Goal: Task Accomplishment & Management: Complete application form

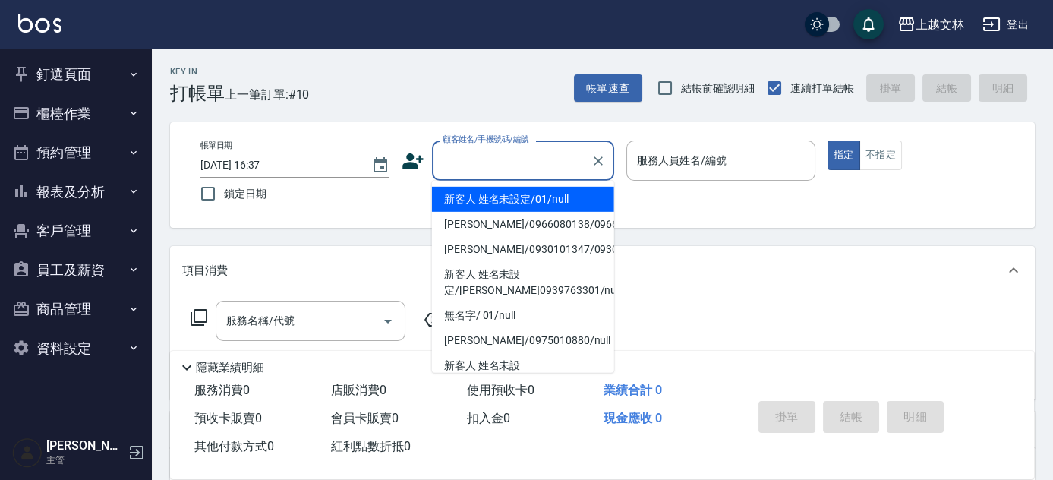
click at [527, 163] on input "顧客姓名/手機號碼/編號" at bounding box center [512, 160] width 146 height 27
type input "新客人 姓名未設定/01/null"
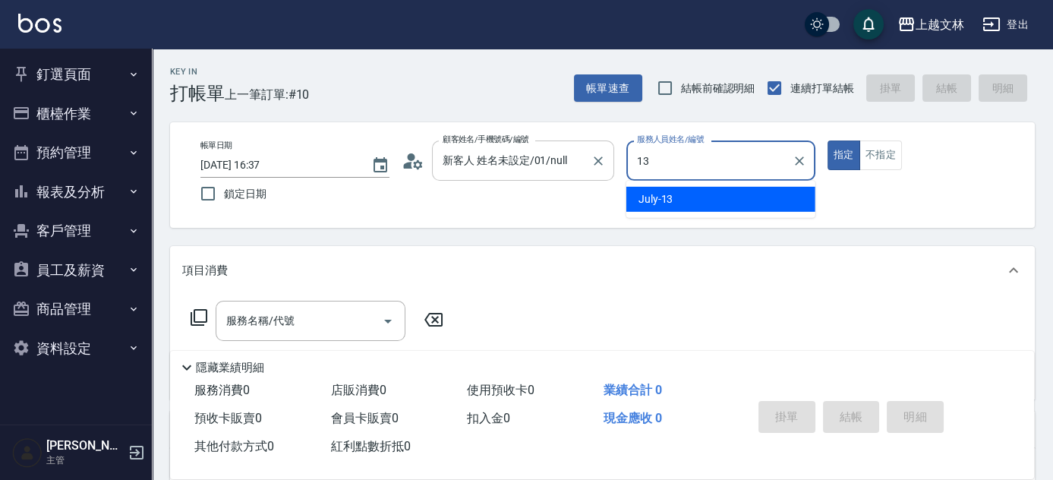
type input "July-13"
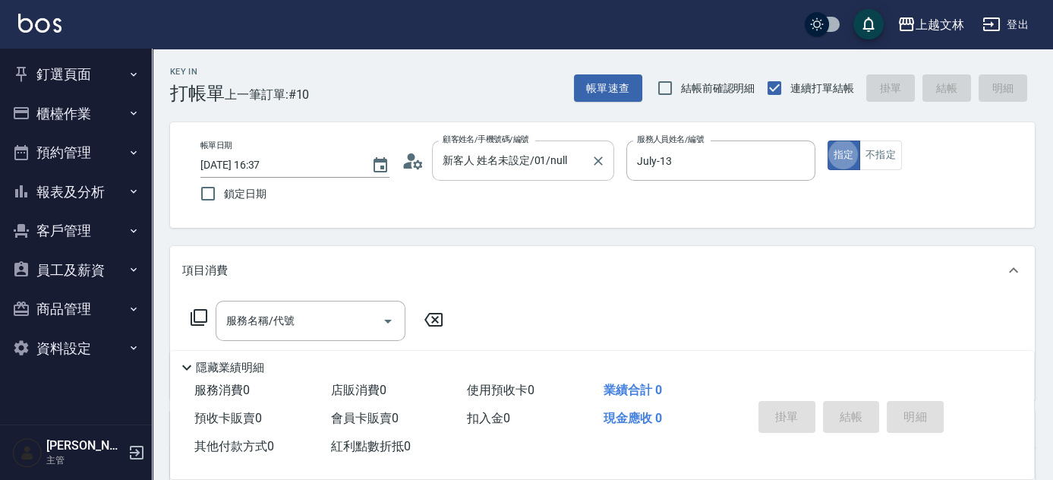
type button "true"
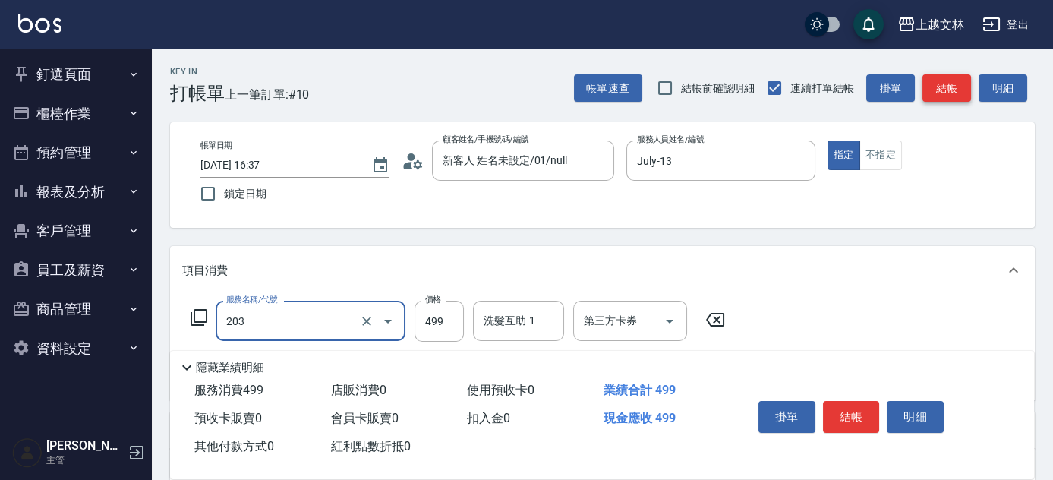
type input "B級洗+剪(203)"
click at [956, 73] on div "帳單速查 結帳前確認明細 連續打單結帳 掛單 結帳 明細" at bounding box center [804, 88] width 461 height 32
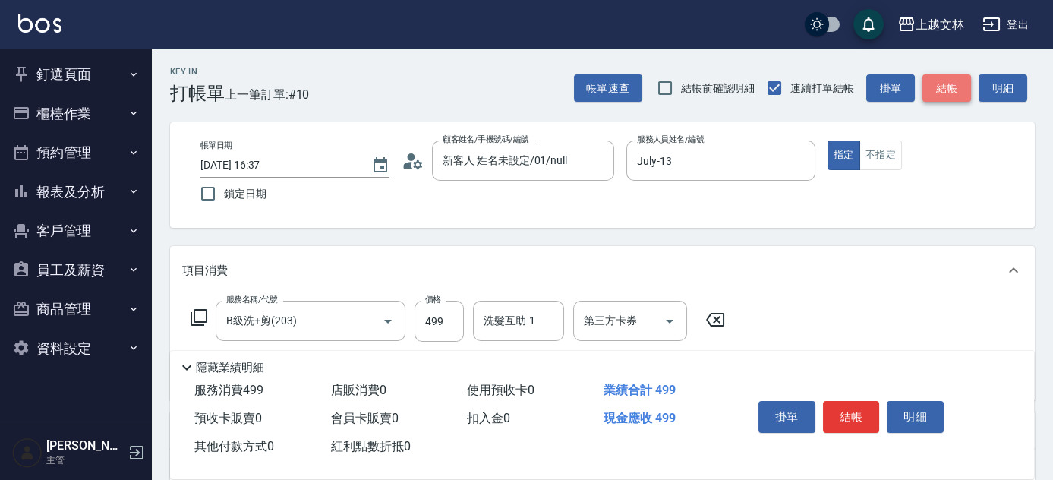
click at [963, 90] on button "結帳" at bounding box center [946, 88] width 49 height 28
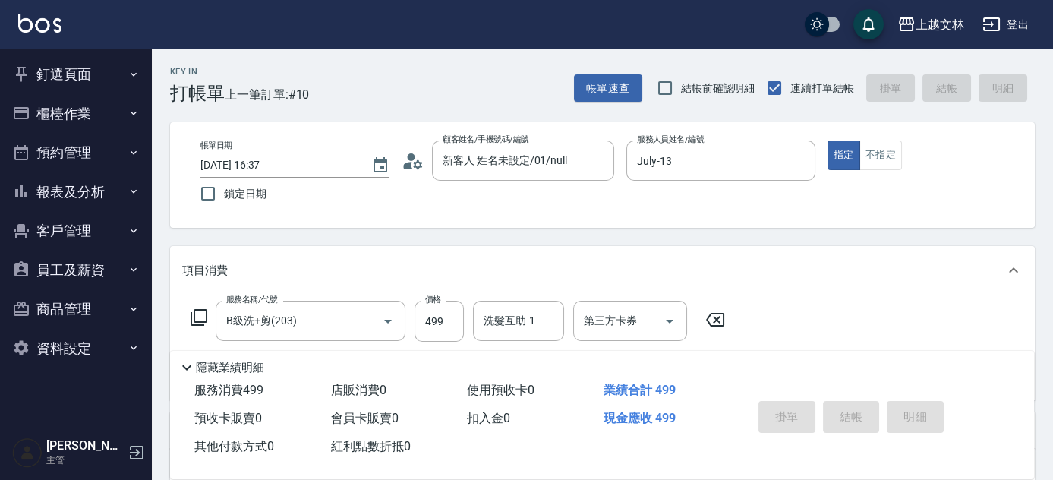
type input "[DATE] 17:22"
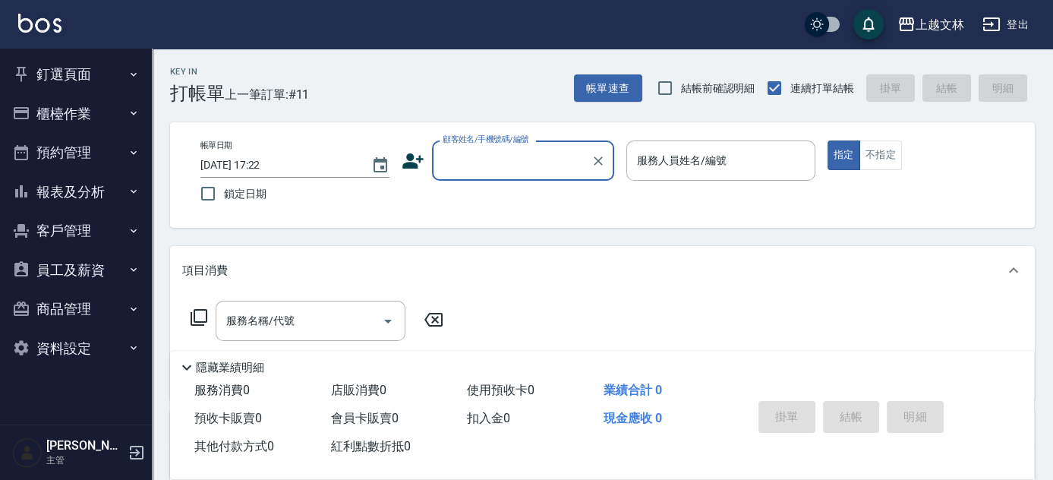
click at [55, 115] on button "櫃檯作業" at bounding box center [76, 113] width 140 height 39
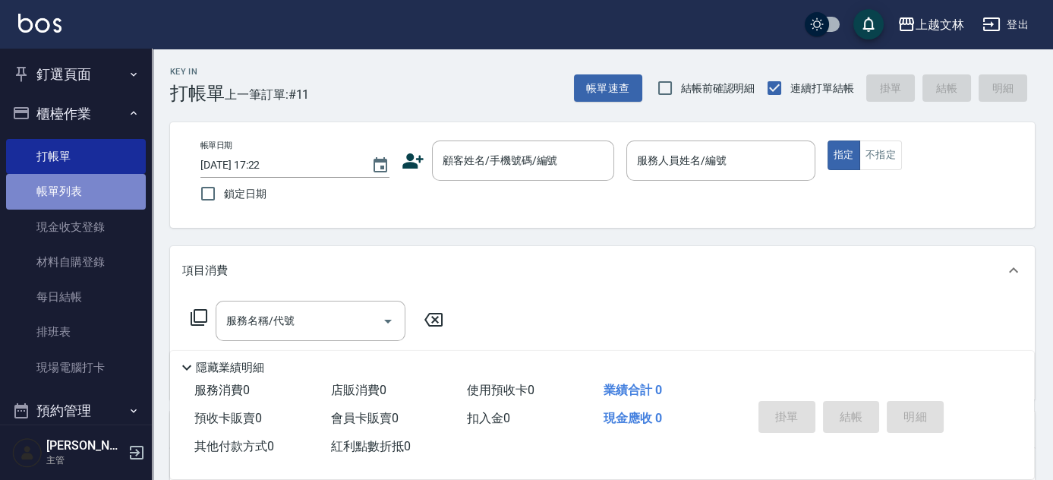
click at [90, 200] on link "帳單列表" at bounding box center [76, 191] width 140 height 35
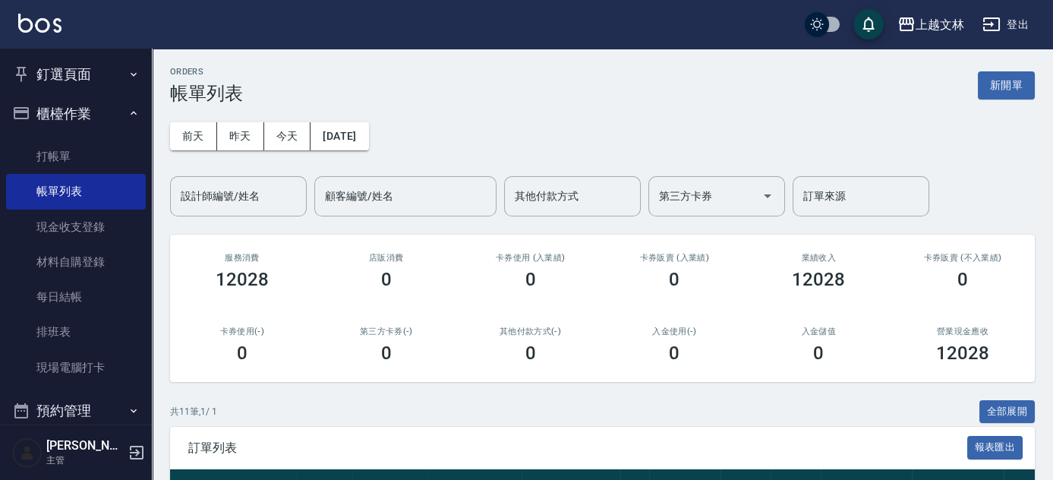
scroll to position [419, 0]
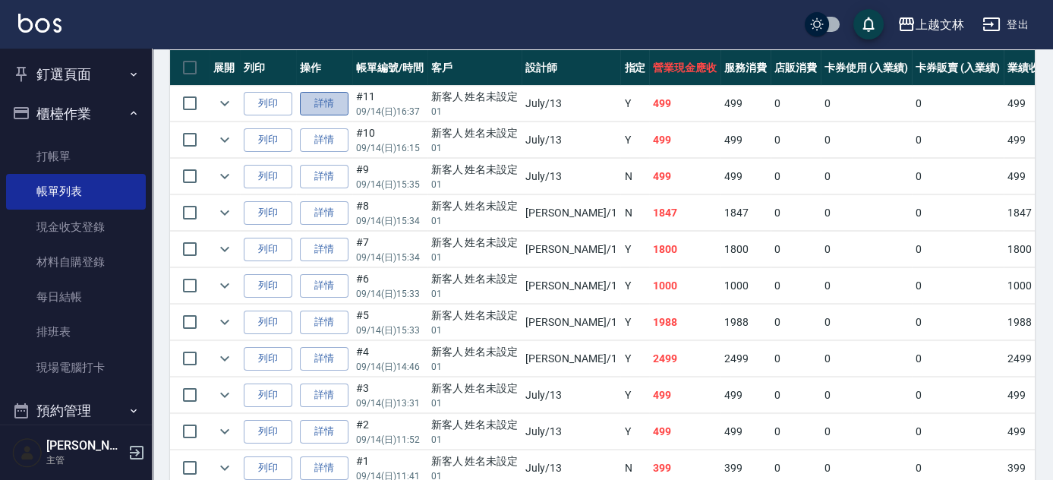
click at [332, 109] on link "詳情" at bounding box center [324, 104] width 49 height 24
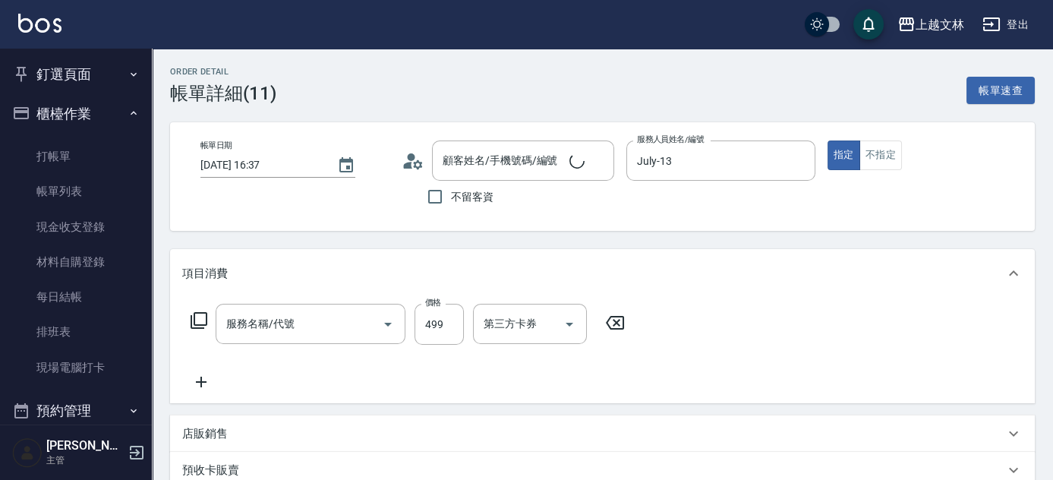
type input "[DATE] 16:37"
type input "July-13"
type input "新客人 姓名未設定/01/null"
type input "B級洗+剪(203)"
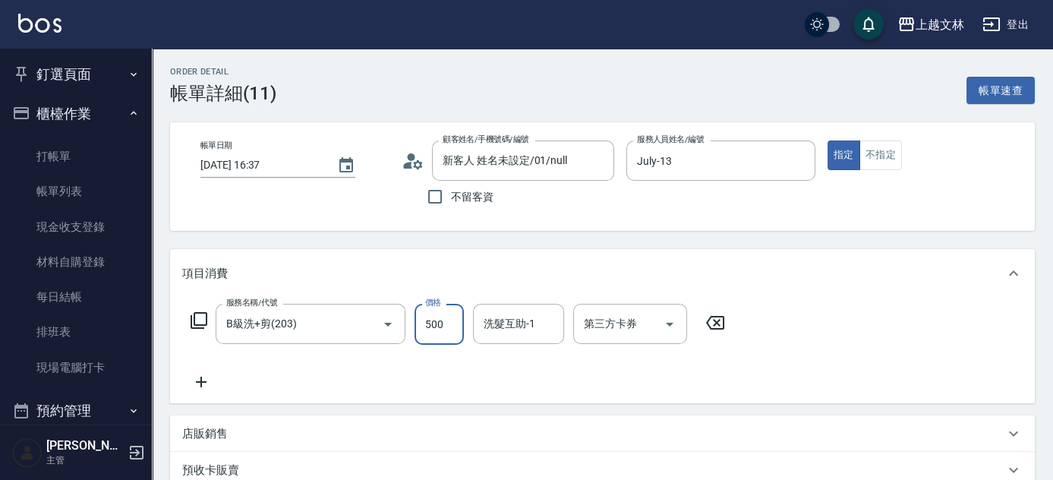
type input "500"
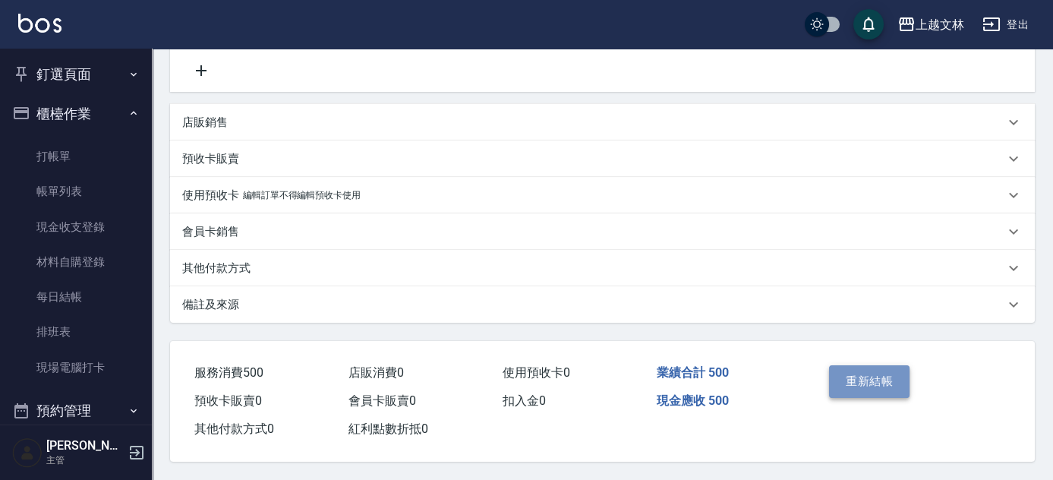
click at [850, 386] on button "重新結帳" at bounding box center [869, 381] width 80 height 32
click at [46, 121] on button "櫃檯作業" at bounding box center [76, 113] width 140 height 39
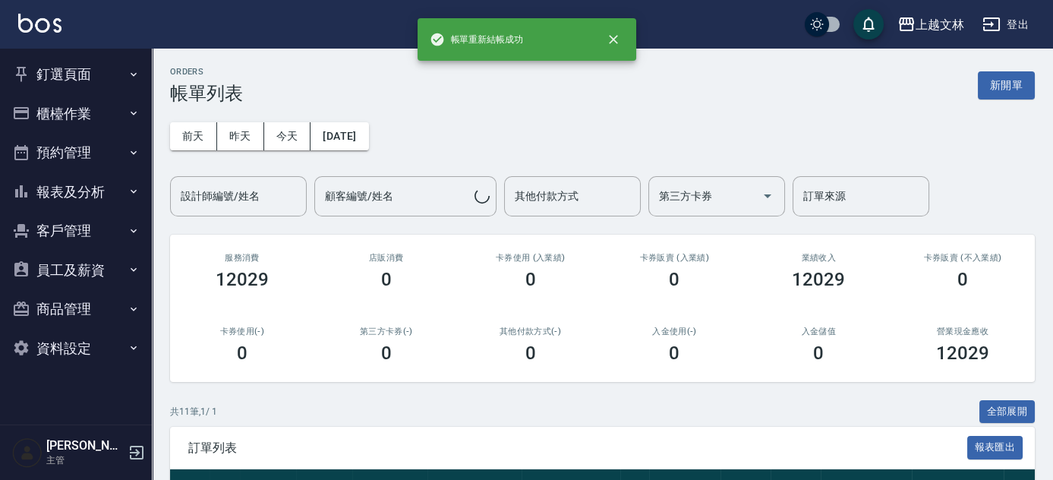
click at [106, 190] on button "報表及分析" at bounding box center [76, 191] width 140 height 39
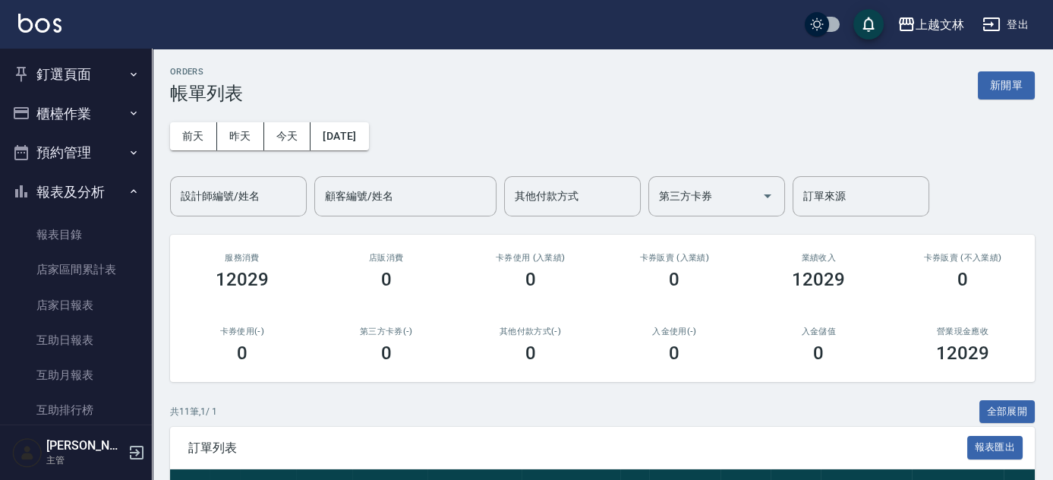
scroll to position [329, 0]
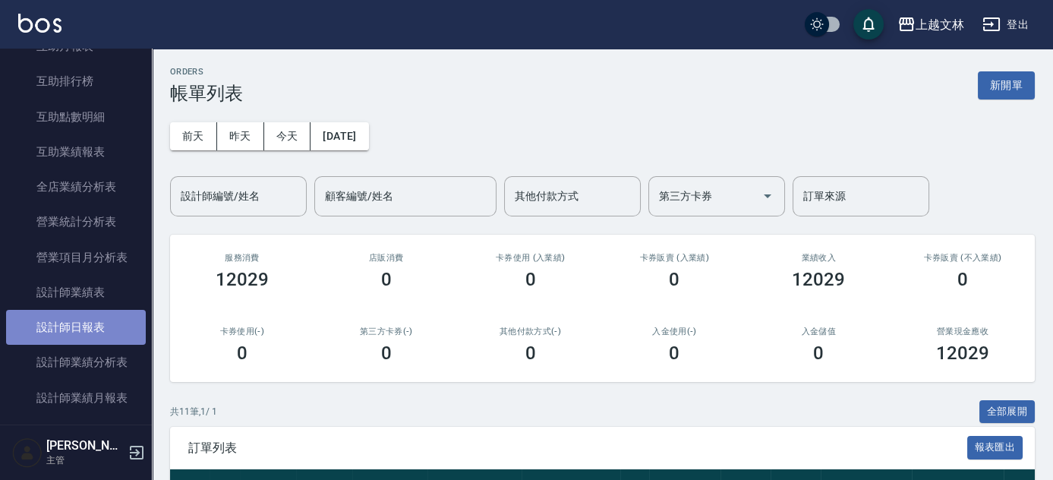
click at [133, 321] on link "設計師日報表" at bounding box center [76, 327] width 140 height 35
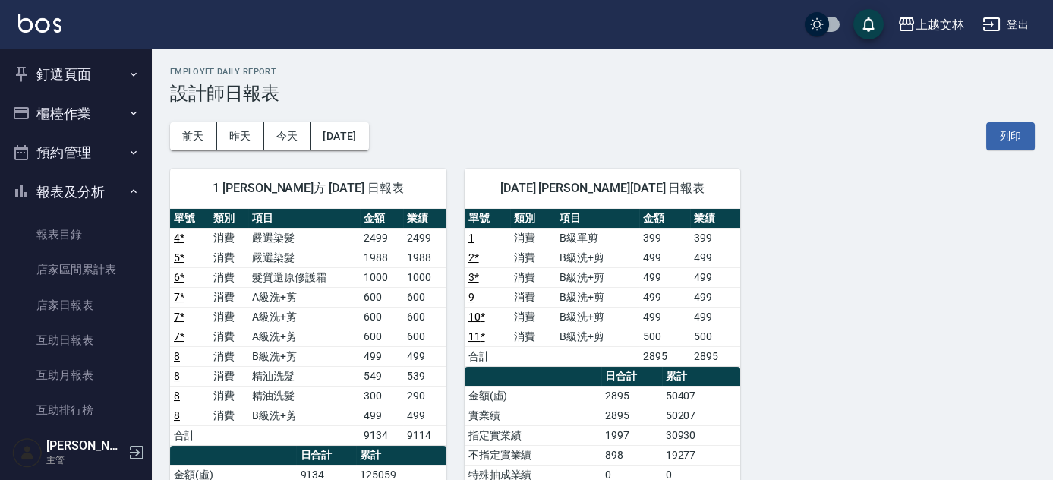
click at [93, 194] on button "報表及分析" at bounding box center [76, 191] width 140 height 39
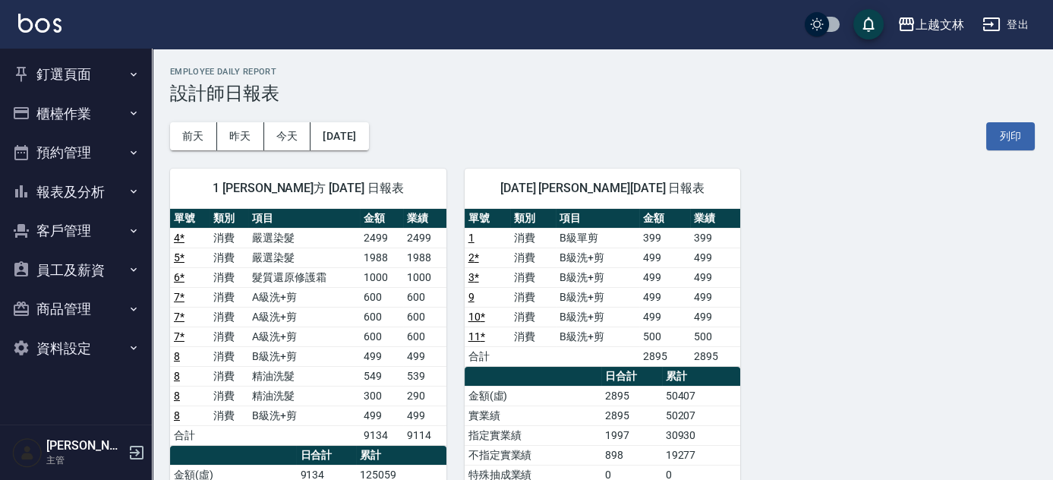
click at [77, 110] on button "櫃檯作業" at bounding box center [76, 113] width 140 height 39
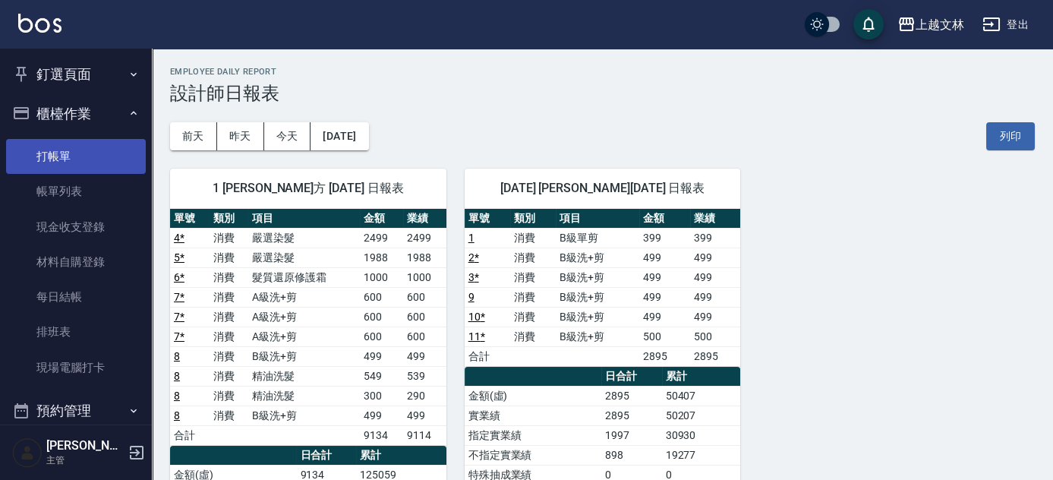
click at [77, 158] on link "打帳單" at bounding box center [76, 156] width 140 height 35
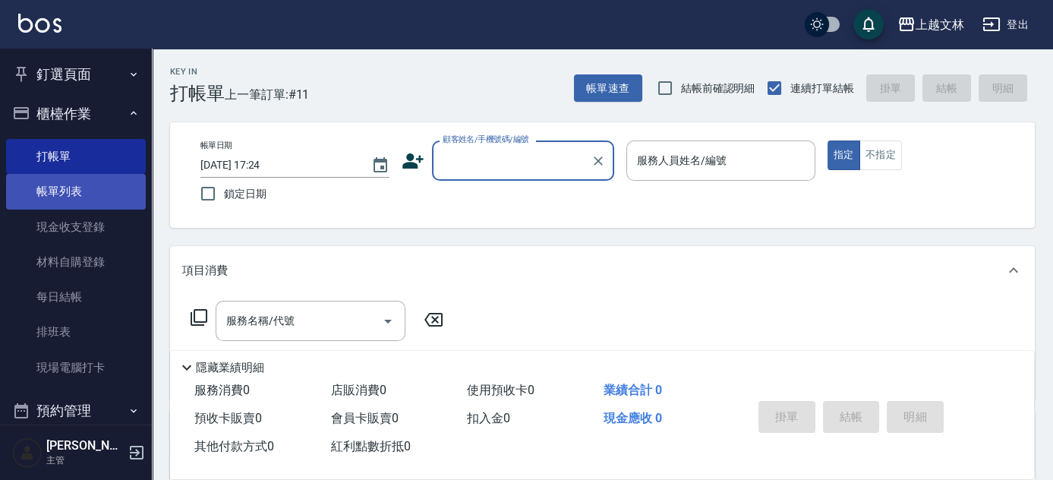
click at [83, 184] on link "帳單列表" at bounding box center [76, 191] width 140 height 35
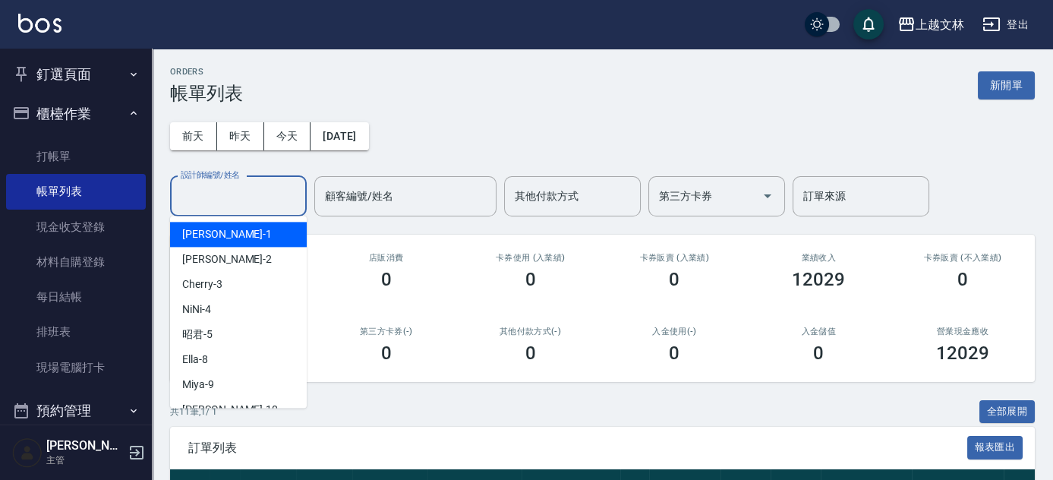
click at [267, 200] on input "設計師編號/姓名" at bounding box center [238, 196] width 123 height 27
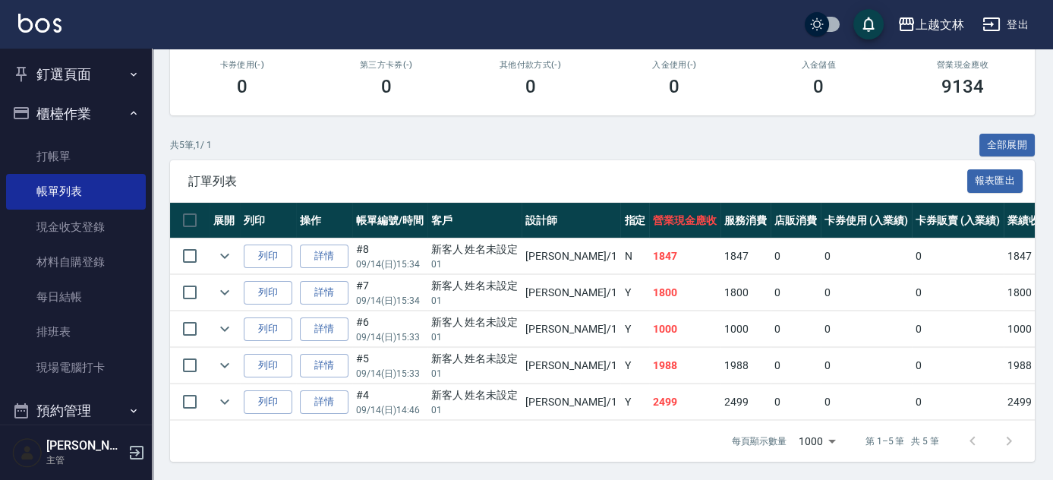
scroll to position [274, 0]
type input "[PERSON_NAME]-1"
click at [323, 250] on link "詳情" at bounding box center [324, 256] width 49 height 24
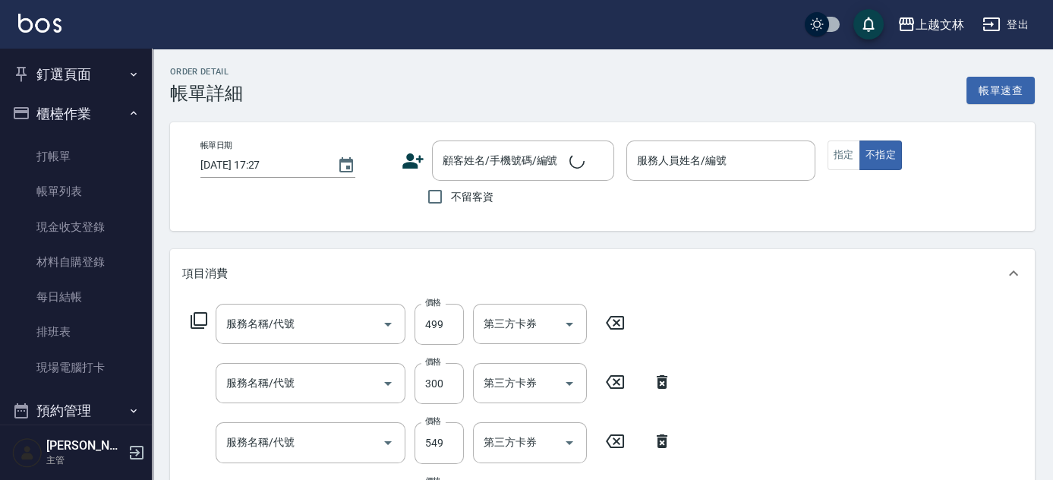
type input "[DATE] 15:34"
type input "[PERSON_NAME]-1"
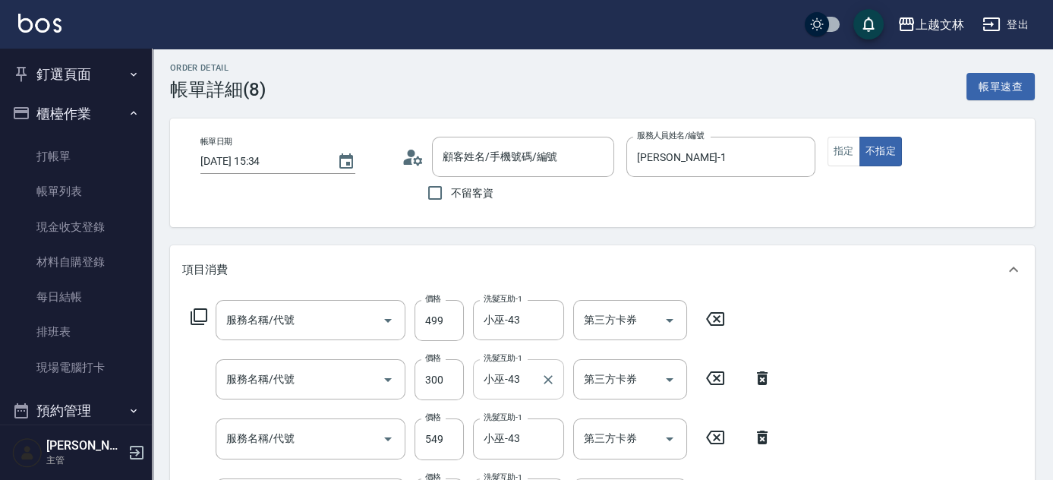
type input "B級洗+剪(203)"
type input "精油洗髮(102)"
type input "B級洗+剪(203)"
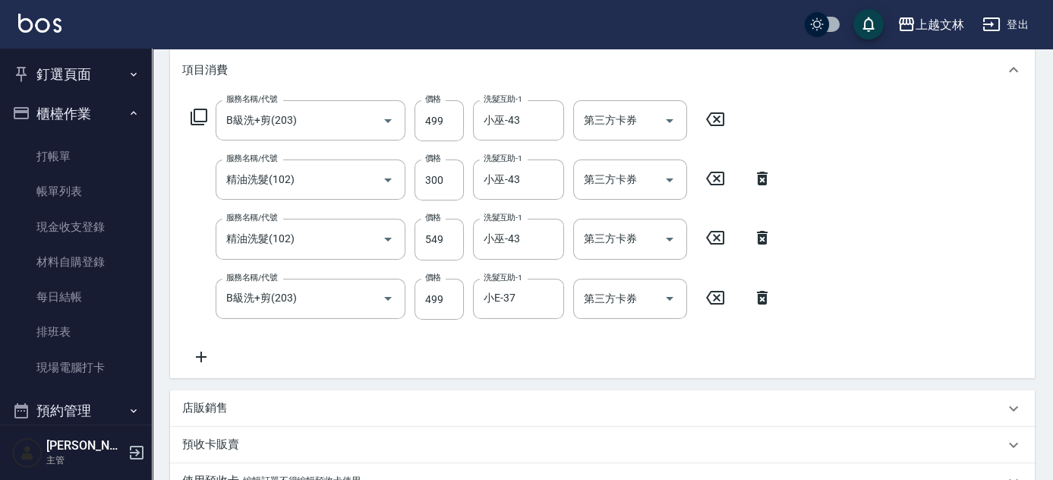
scroll to position [206, 0]
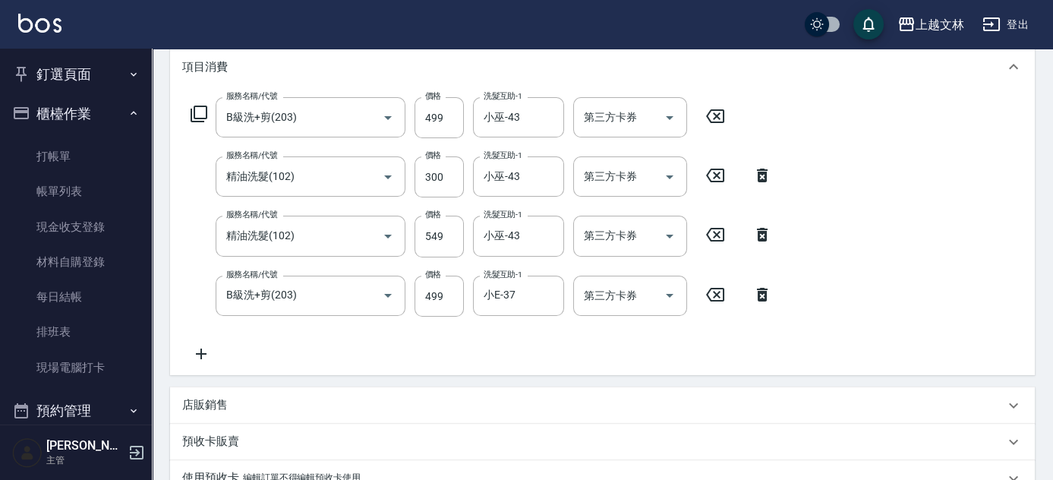
type input "新客人 姓名未設定/01/null"
click at [206, 353] on icon at bounding box center [201, 353] width 11 height 11
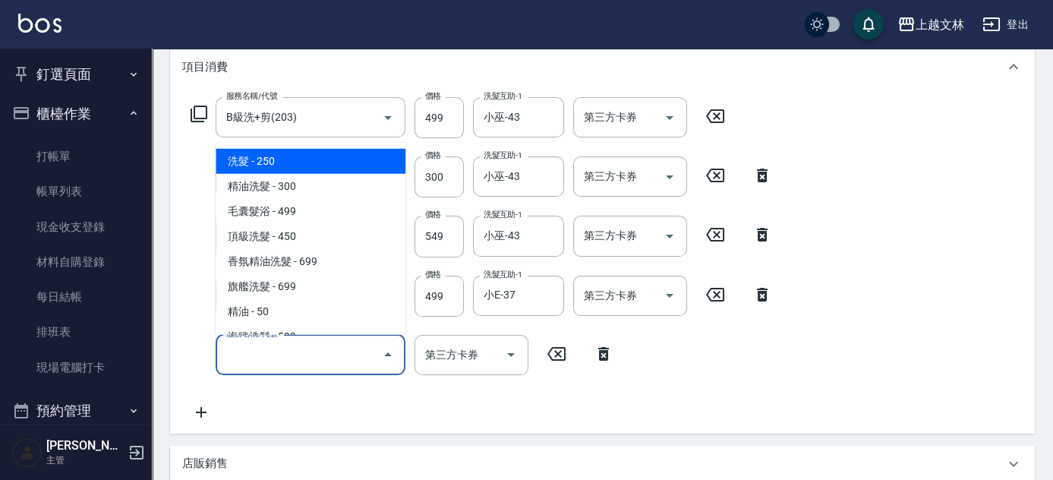
click at [293, 364] on input "服務名稱/代號" at bounding box center [298, 355] width 153 height 27
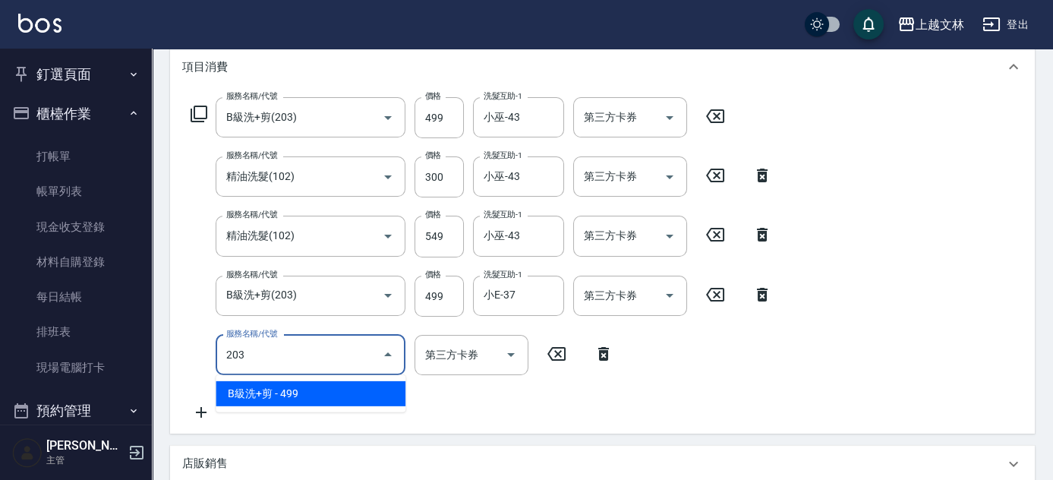
type input "B級洗+剪(203)"
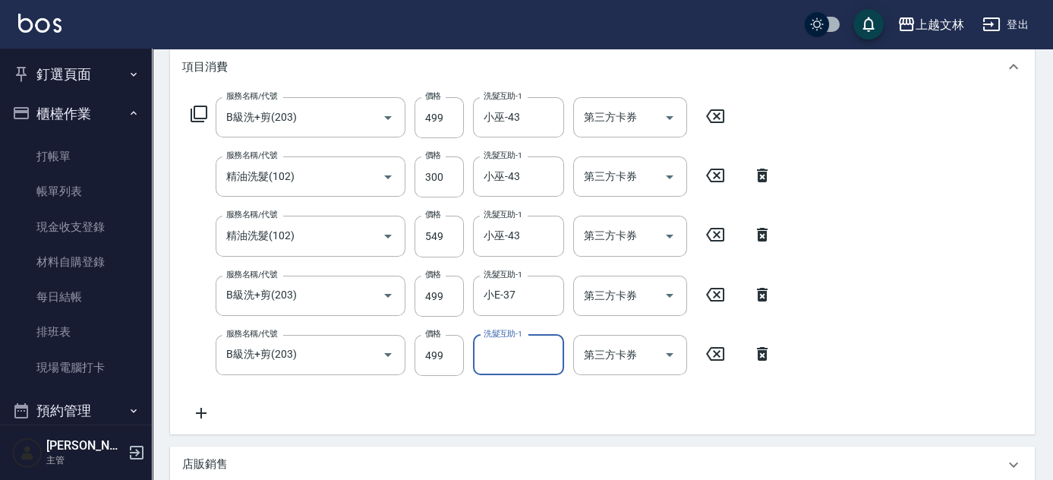
scroll to position [552, 0]
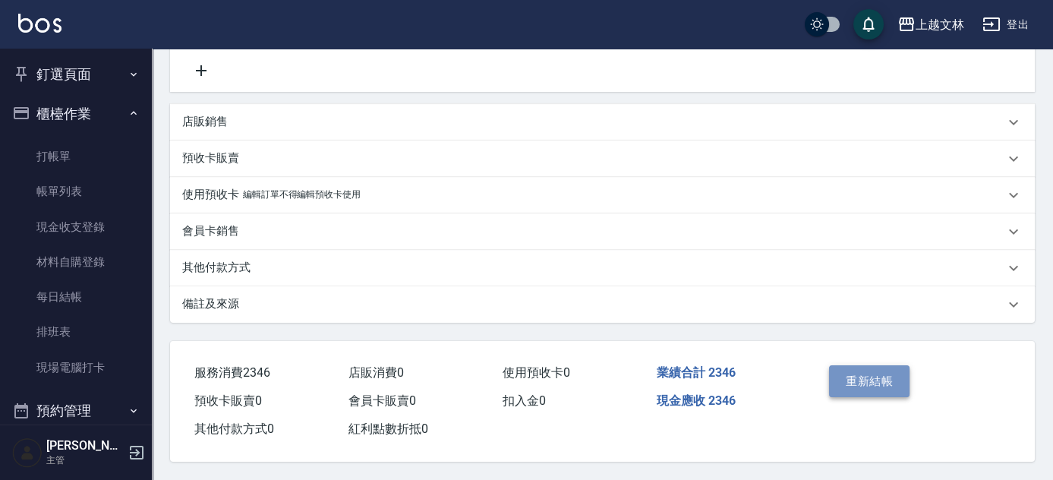
click at [844, 365] on button "重新結帳" at bounding box center [869, 381] width 80 height 32
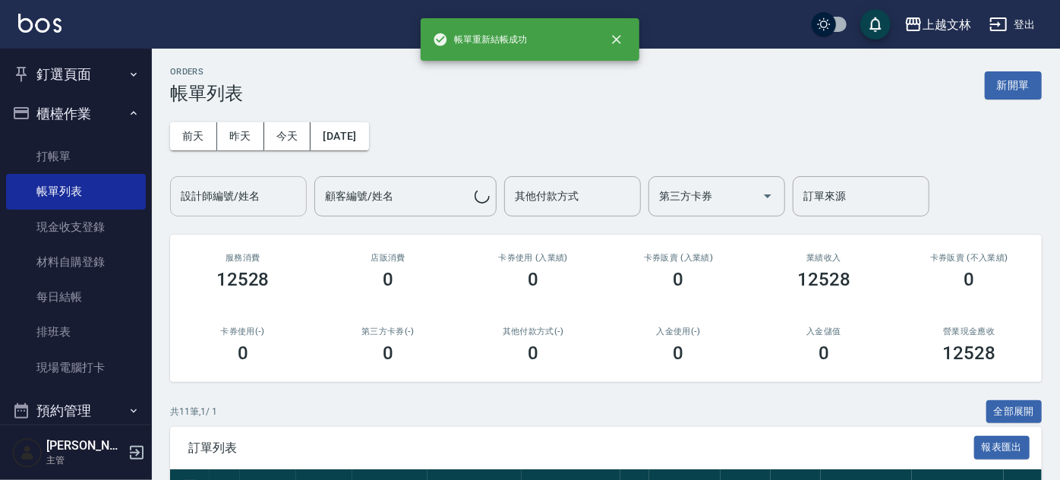
click at [295, 200] on input "設計師編號/姓名" at bounding box center [238, 196] width 123 height 27
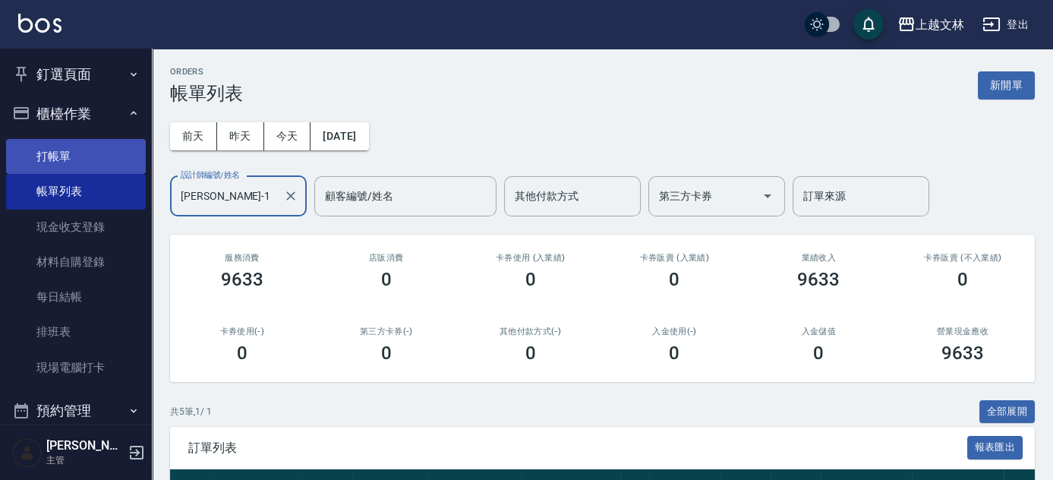
type input "[PERSON_NAME]-1"
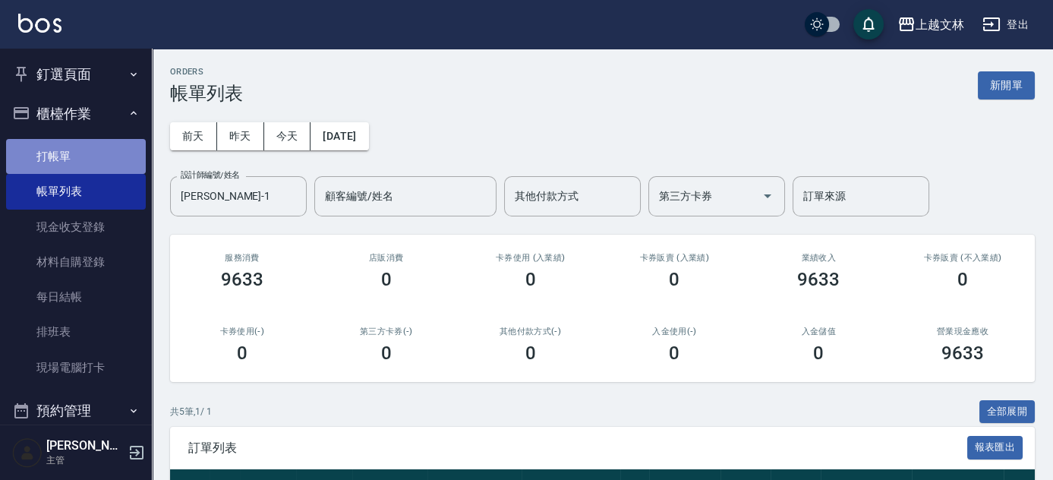
click at [77, 154] on link "打帳單" at bounding box center [76, 156] width 140 height 35
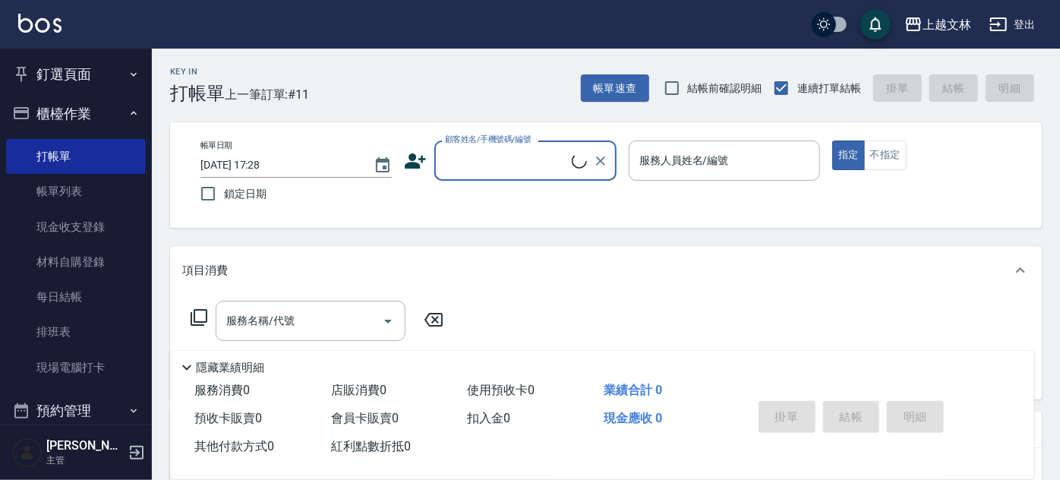
click at [65, 119] on button "櫃檯作業" at bounding box center [76, 113] width 140 height 39
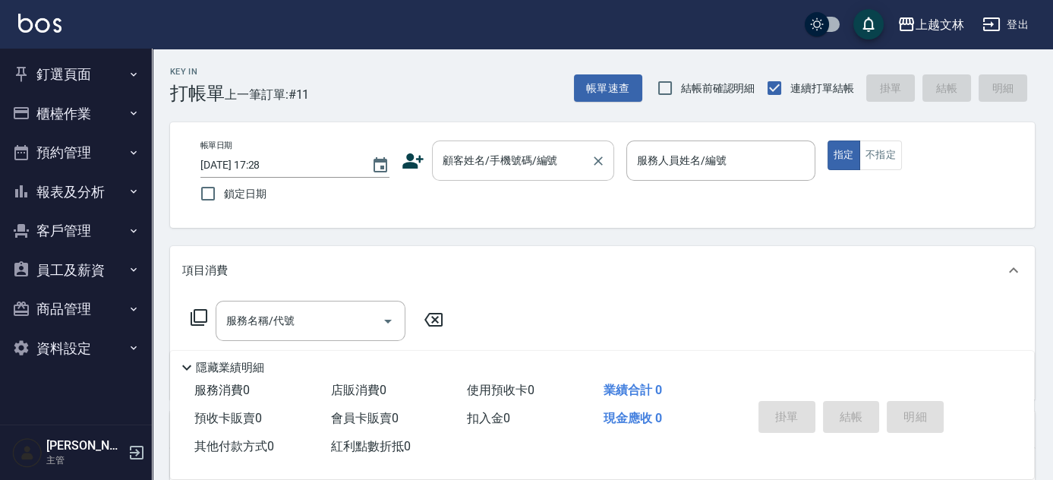
drag, startPoint x: 514, startPoint y: 180, endPoint x: 525, endPoint y: 172, distance: 13.7
click at [522, 179] on div "顧客姓名/手機號碼/編號" at bounding box center [523, 160] width 182 height 40
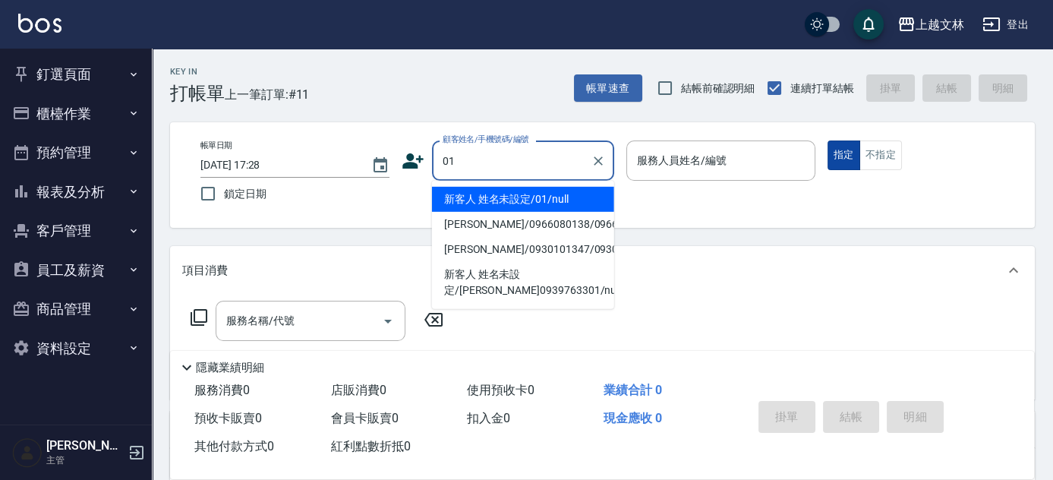
type input "01"
type input "13"
type input "新客人 姓名未設定/01/null"
type input "13"
type button "true"
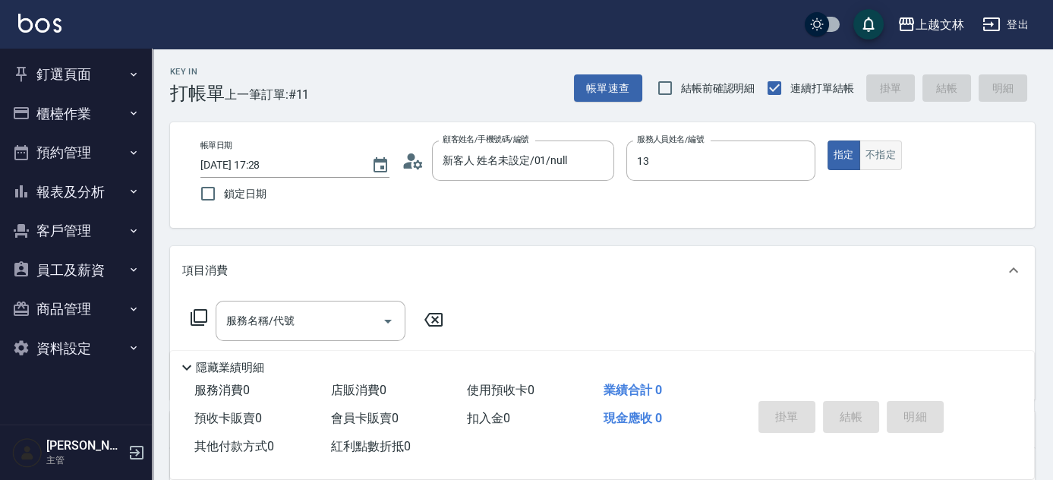
type input "July-13"
click at [869, 149] on button "不指定" at bounding box center [880, 155] width 43 height 30
click at [316, 321] on input "服務名稱/代號" at bounding box center [298, 320] width 153 height 27
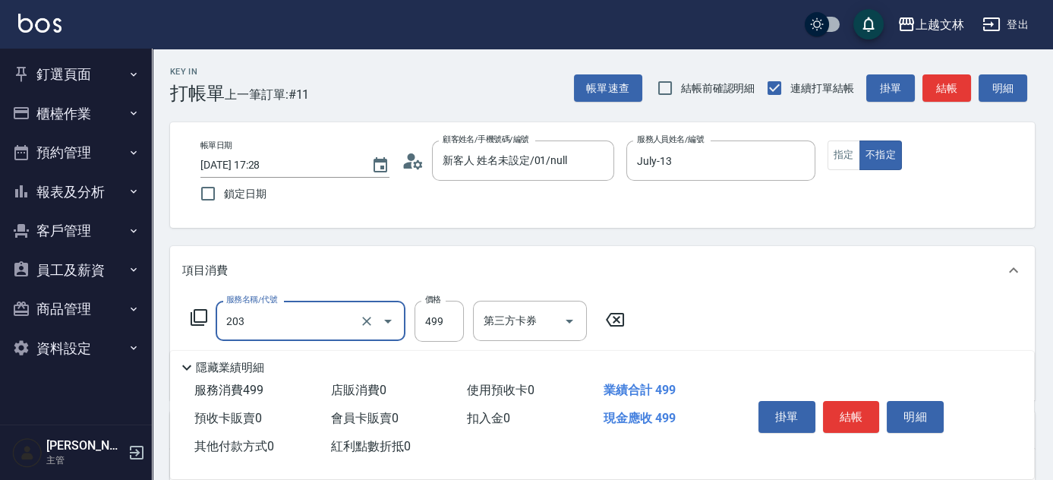
type input "B級洗+剪(203)"
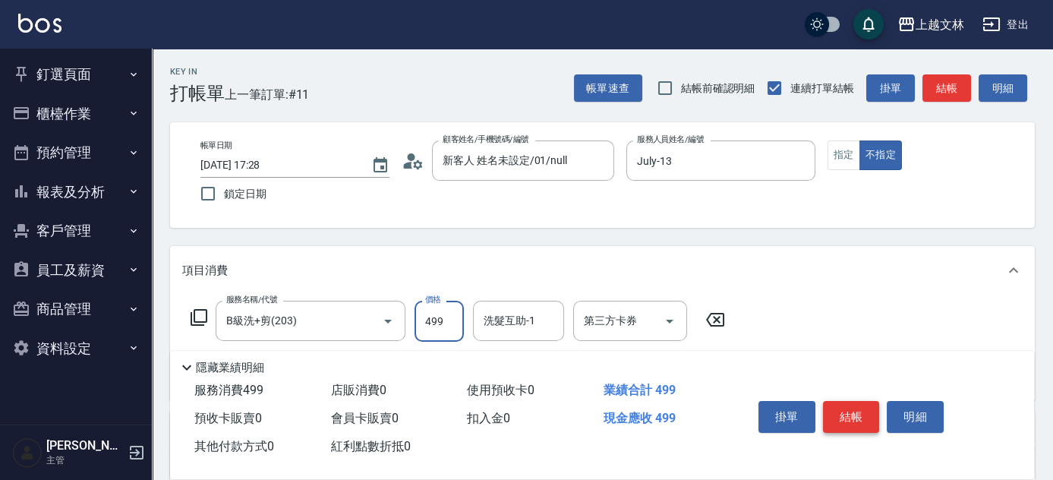
click at [832, 411] on button "結帳" at bounding box center [851, 417] width 57 height 32
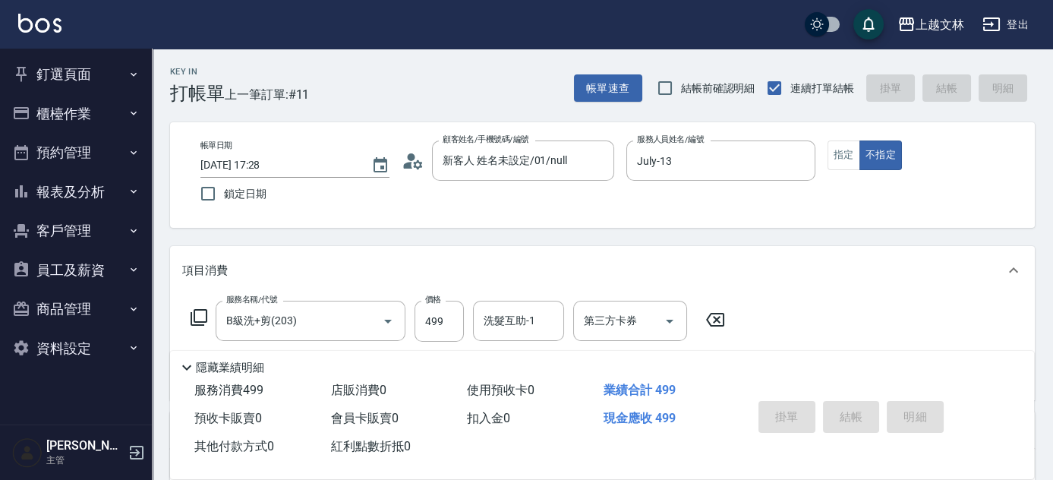
type input "[DATE] 17:56"
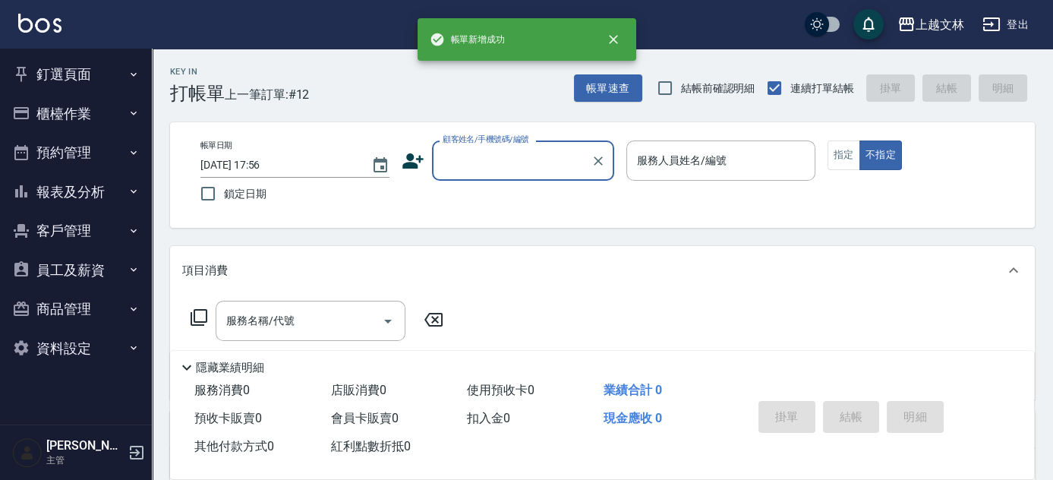
click at [111, 192] on button "報表及分析" at bounding box center [76, 191] width 140 height 39
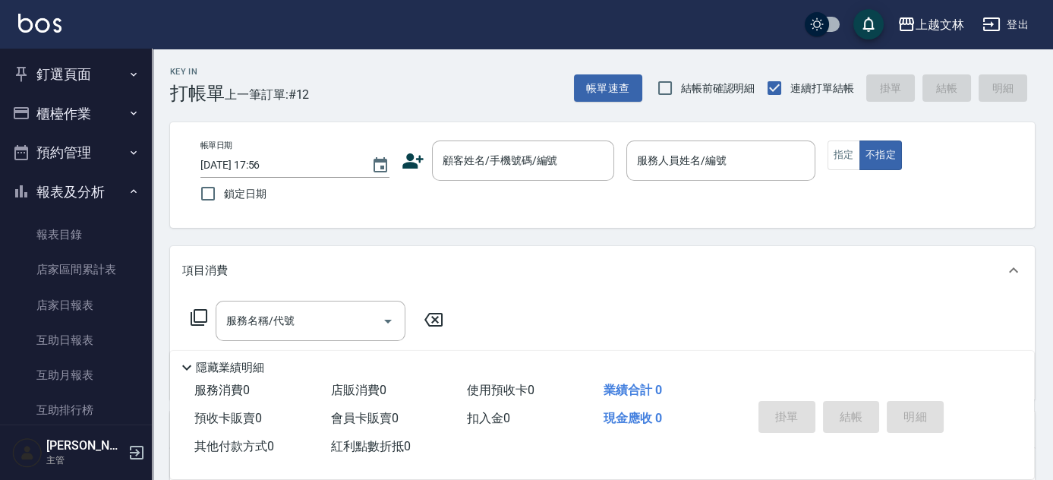
scroll to position [329, 0]
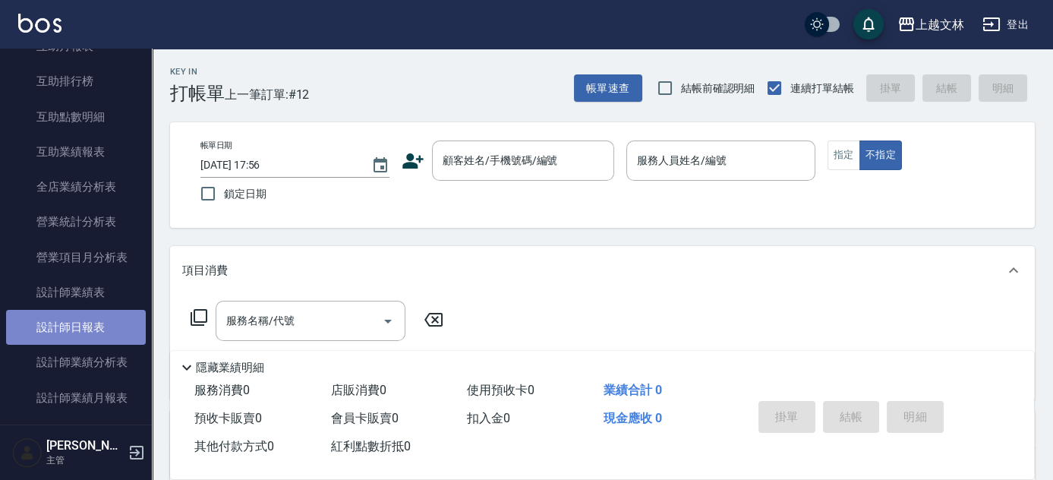
click at [126, 343] on link "設計師日報表" at bounding box center [76, 327] width 140 height 35
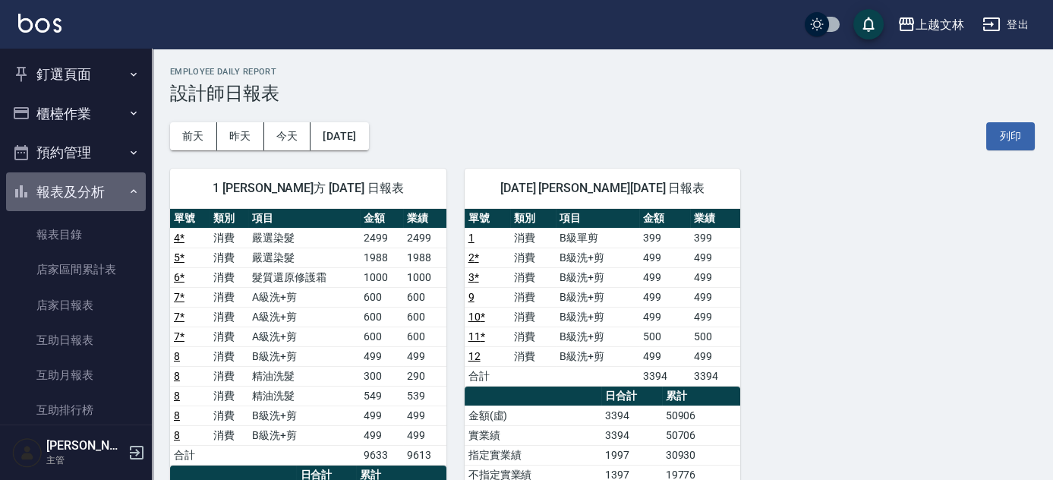
click at [90, 197] on button "報表及分析" at bounding box center [76, 191] width 140 height 39
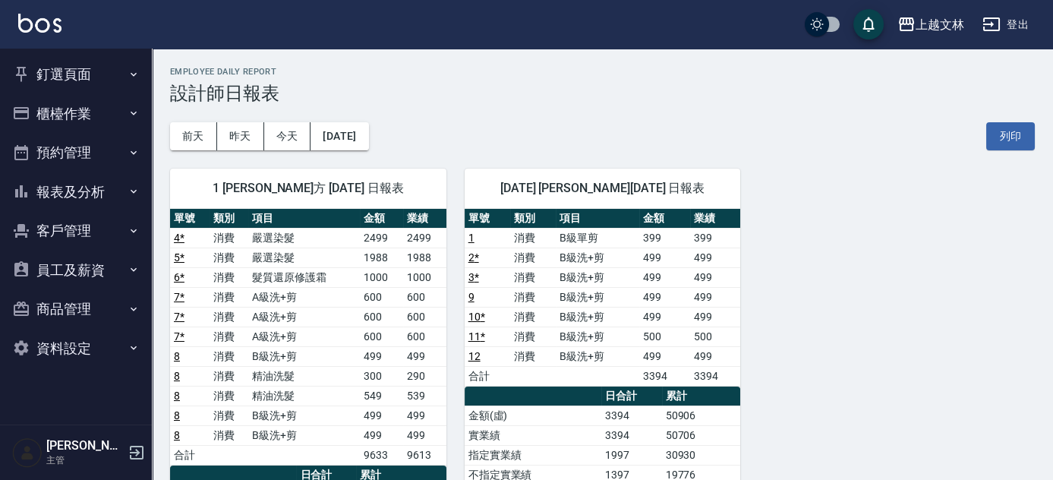
click at [96, 105] on button "櫃檯作業" at bounding box center [76, 113] width 140 height 39
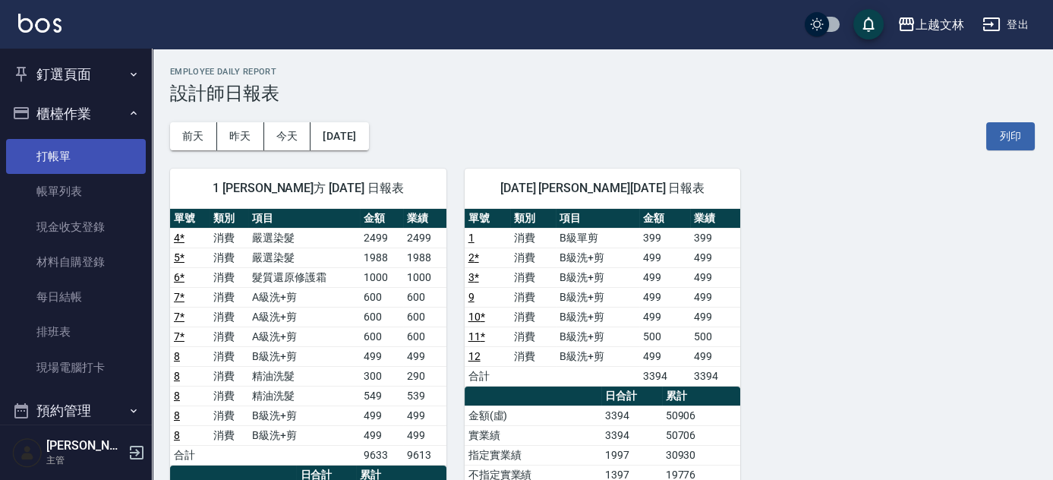
click at [100, 153] on link "打帳單" at bounding box center [76, 156] width 140 height 35
click at [101, 154] on link "打帳單" at bounding box center [76, 156] width 140 height 35
